Goal: Communication & Community: Share content

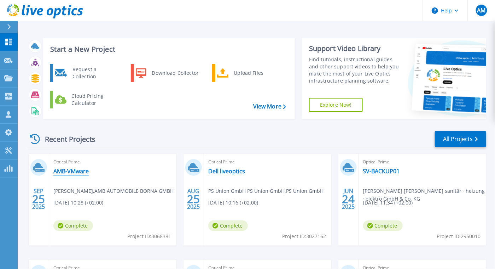
click at [63, 171] on link "AMB-VMware" at bounding box center [70, 170] width 35 height 7
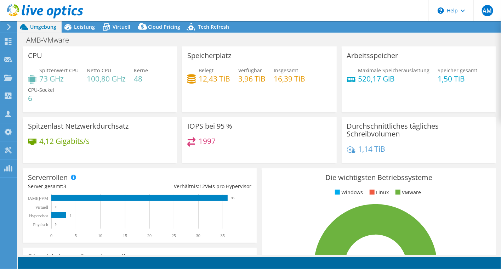
select select "USD"
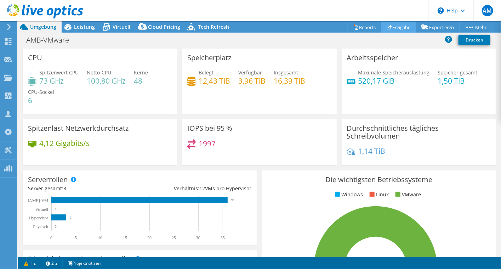
click at [395, 26] on link "Freigabe" at bounding box center [398, 27] width 35 height 11
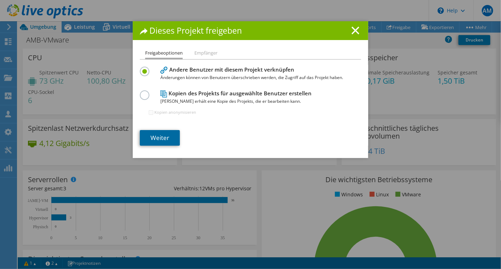
click at [153, 141] on link "Weiter" at bounding box center [160, 138] width 40 height 16
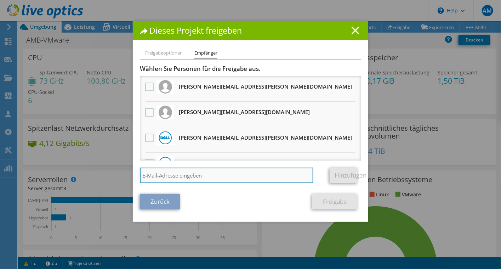
click at [183, 172] on input "search" at bounding box center [226, 175] width 173 height 16
type input "bj"
drag, startPoint x: 209, startPoint y: 171, endPoint x: 106, endPoint y: 178, distance: 103.9
click at [106, 178] on div "Dieses Projekt freigeben Freigabeoptionen Empfänger Andere Benutzer mit diesem …" at bounding box center [250, 134] width 501 height 226
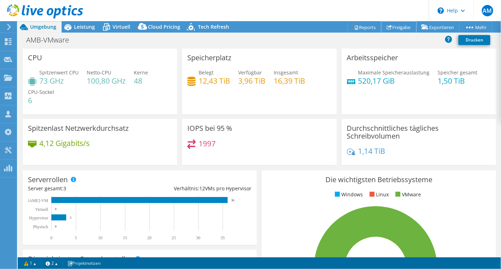
click at [390, 24] on link "Freigabe" at bounding box center [398, 27] width 35 height 11
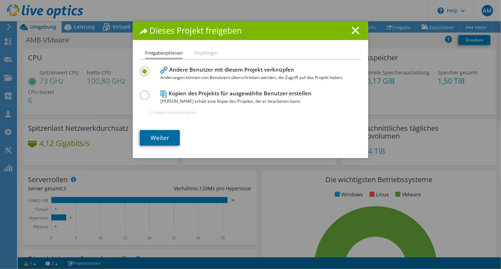
click at [154, 137] on link "Weiter" at bounding box center [160, 138] width 40 height 16
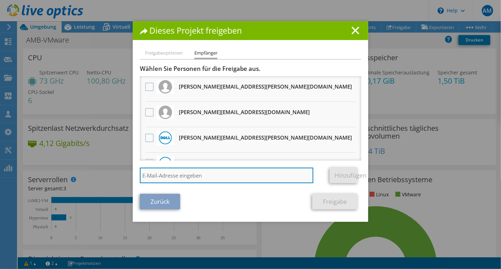
click at [212, 173] on input "search" at bounding box center [226, 175] width 173 height 16
paste input "Bjoern.Hering@medialine.ag"
type input "Bjoern.Hering@medialine.ag"
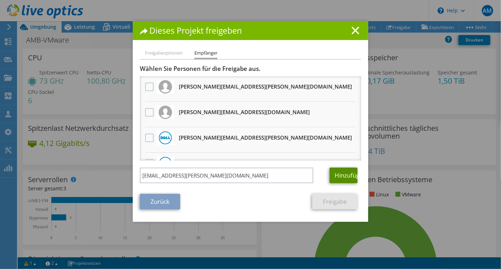
click at [346, 173] on link "Hinzufügen" at bounding box center [343, 175] width 28 height 16
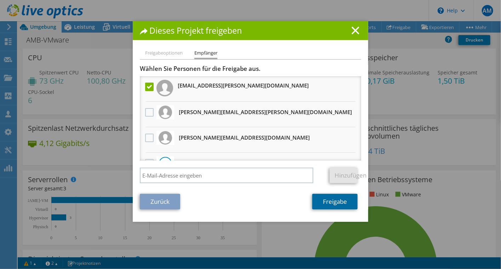
click at [341, 199] on link "Freigabe" at bounding box center [334, 202] width 45 height 16
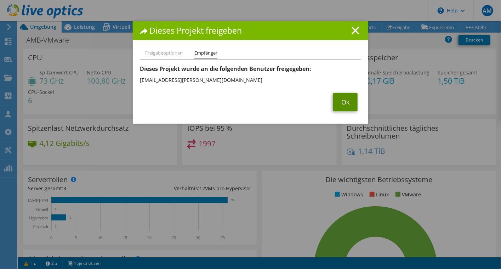
click at [339, 98] on link "Ok" at bounding box center [345, 102] width 24 height 18
